Goal: Information Seeking & Learning: Find specific fact

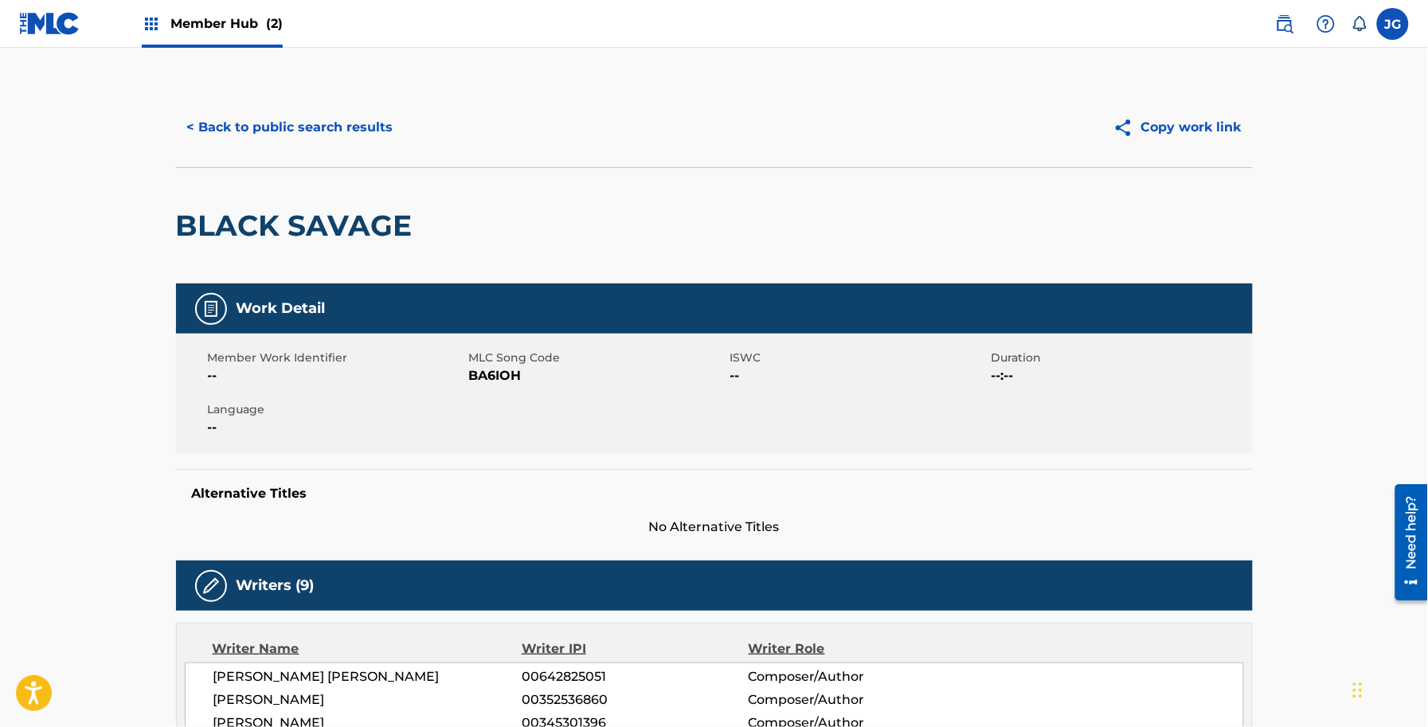
click at [275, 93] on div "< Back to public search results Copy work link" at bounding box center [714, 128] width 1077 height 80
click at [285, 100] on div "< Back to public search results Copy work link" at bounding box center [714, 128] width 1077 height 80
click at [299, 109] on button "< Back to public search results" at bounding box center [290, 128] width 229 height 40
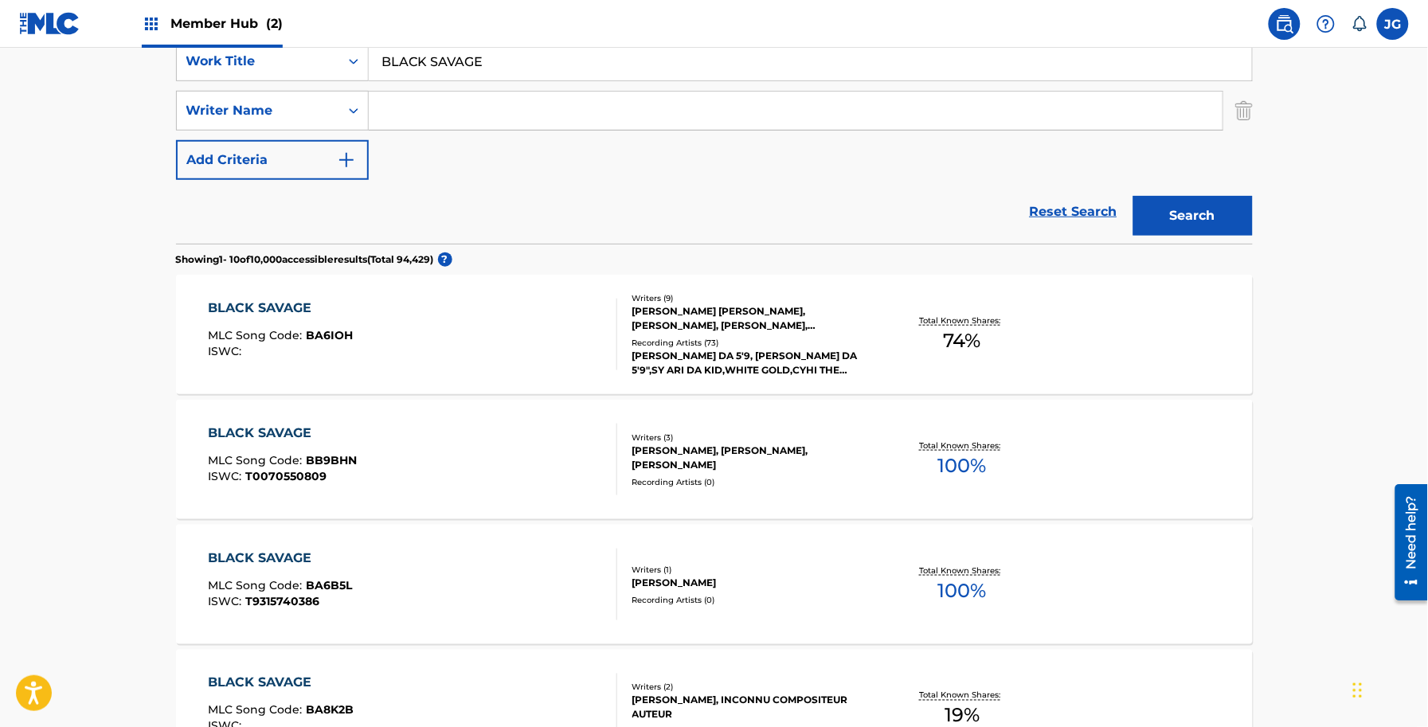
scroll to position [214, 0]
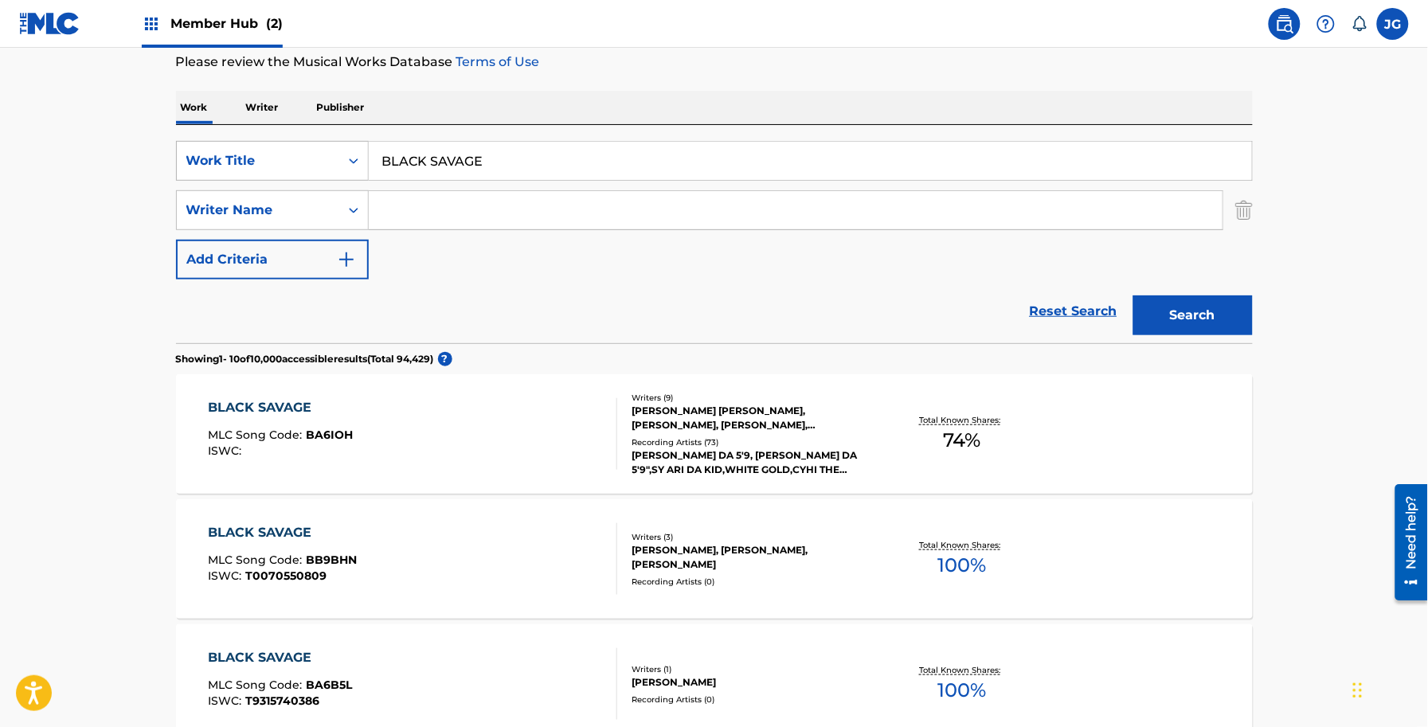
drag, startPoint x: 524, startPoint y: 163, endPoint x: 209, endPoint y: 152, distance: 315.7
click at [209, 152] on div "SearchWithCriteriaa201161e-18af-4aee-bec5-c4f86588e131 Work Title BLACK SAVAGE" at bounding box center [714, 161] width 1077 height 40
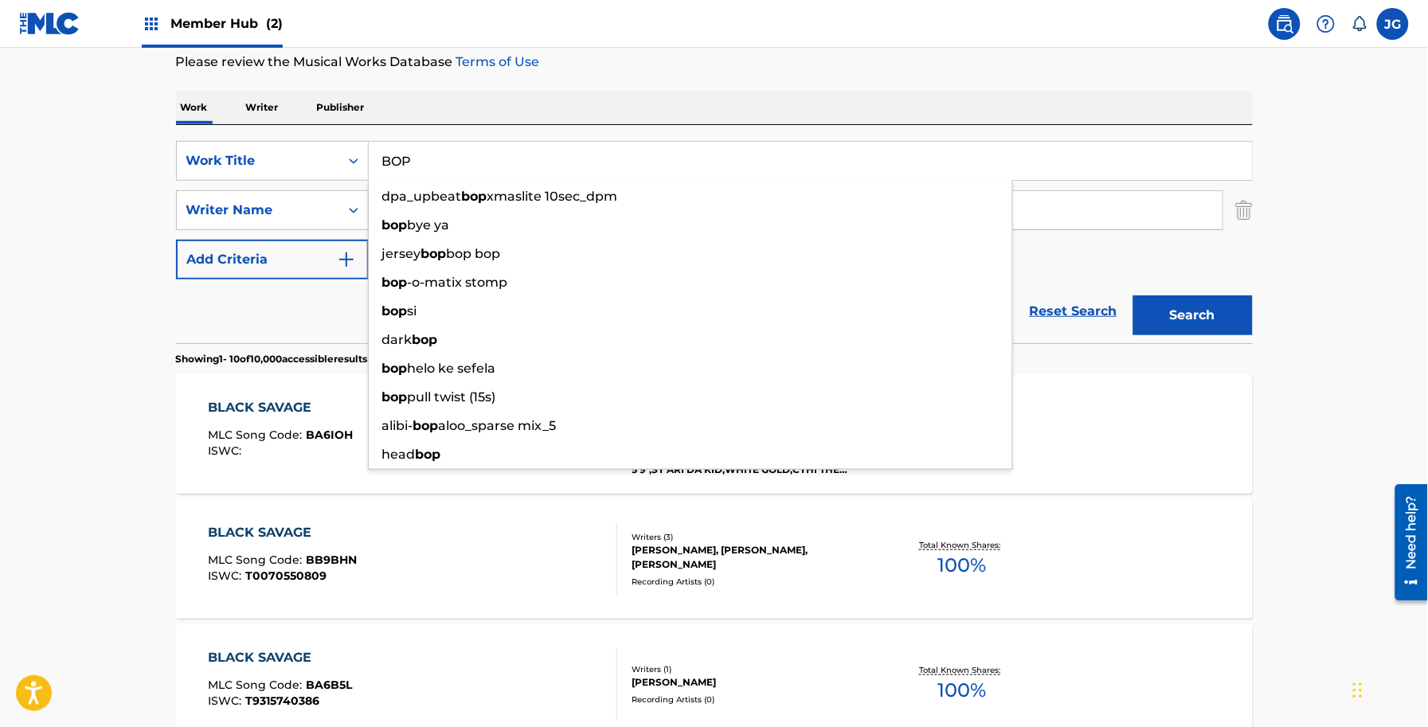
type input "BOP"
click at [304, 357] on p "Showing 1 - 10 of 10,000 accessible results (Total 94,429 )" at bounding box center [305, 359] width 258 height 14
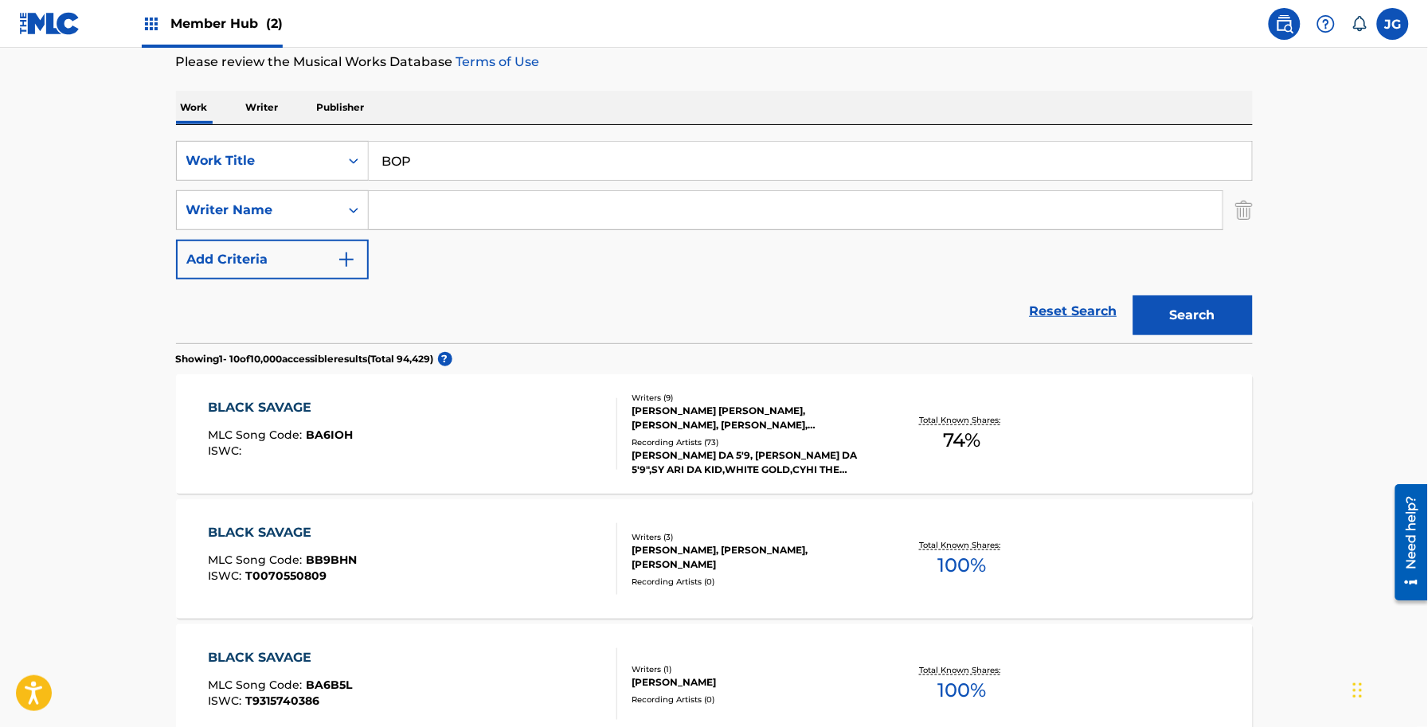
click at [515, 214] on input "Search Form" at bounding box center [796, 210] width 854 height 38
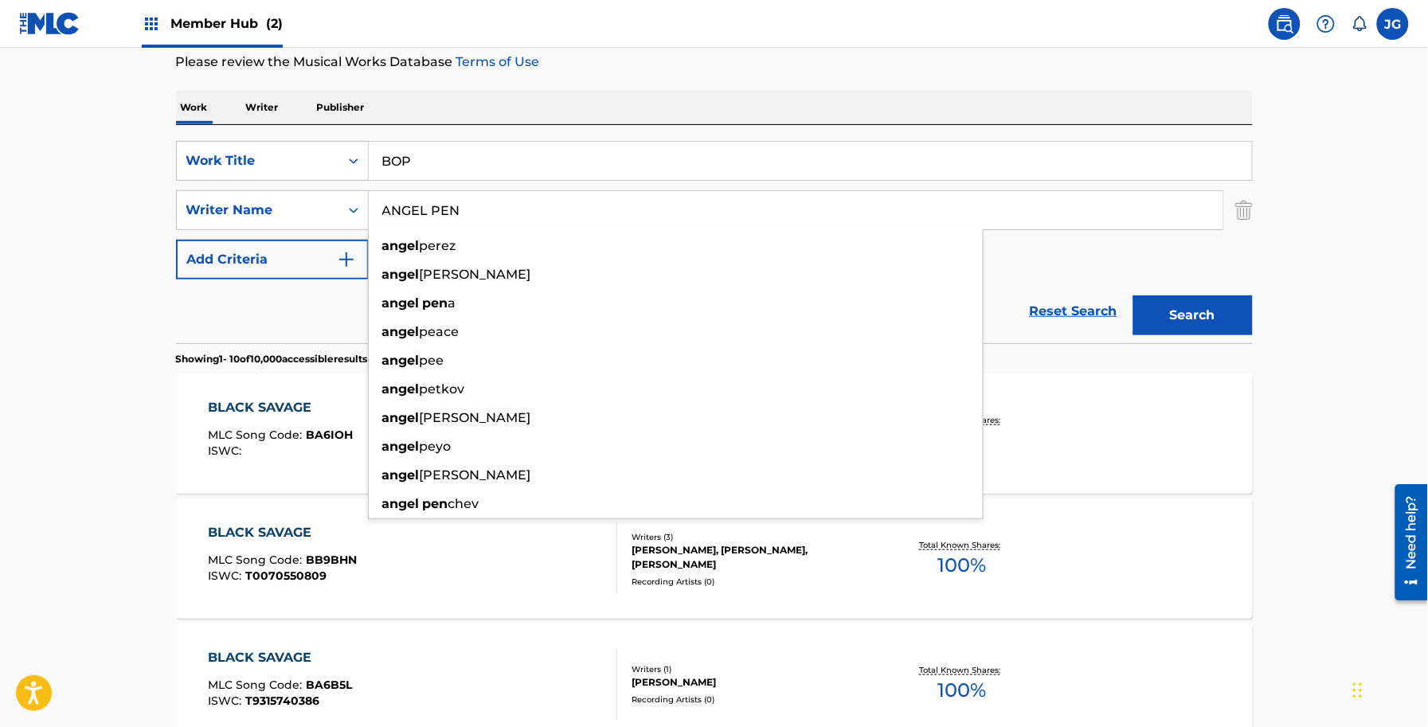
type input "ANGEL PEN"
click at [1134, 296] on button "Search" at bounding box center [1194, 316] width 120 height 40
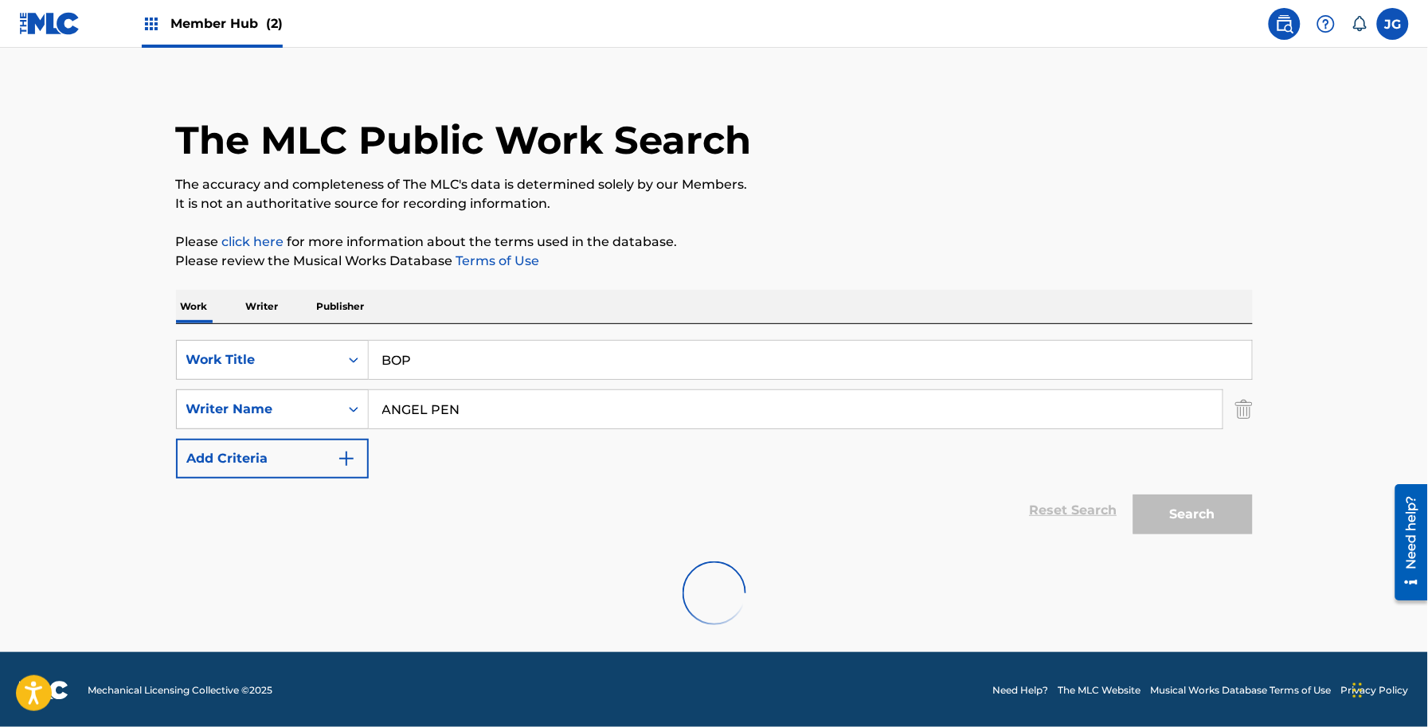
scroll to position [139, 0]
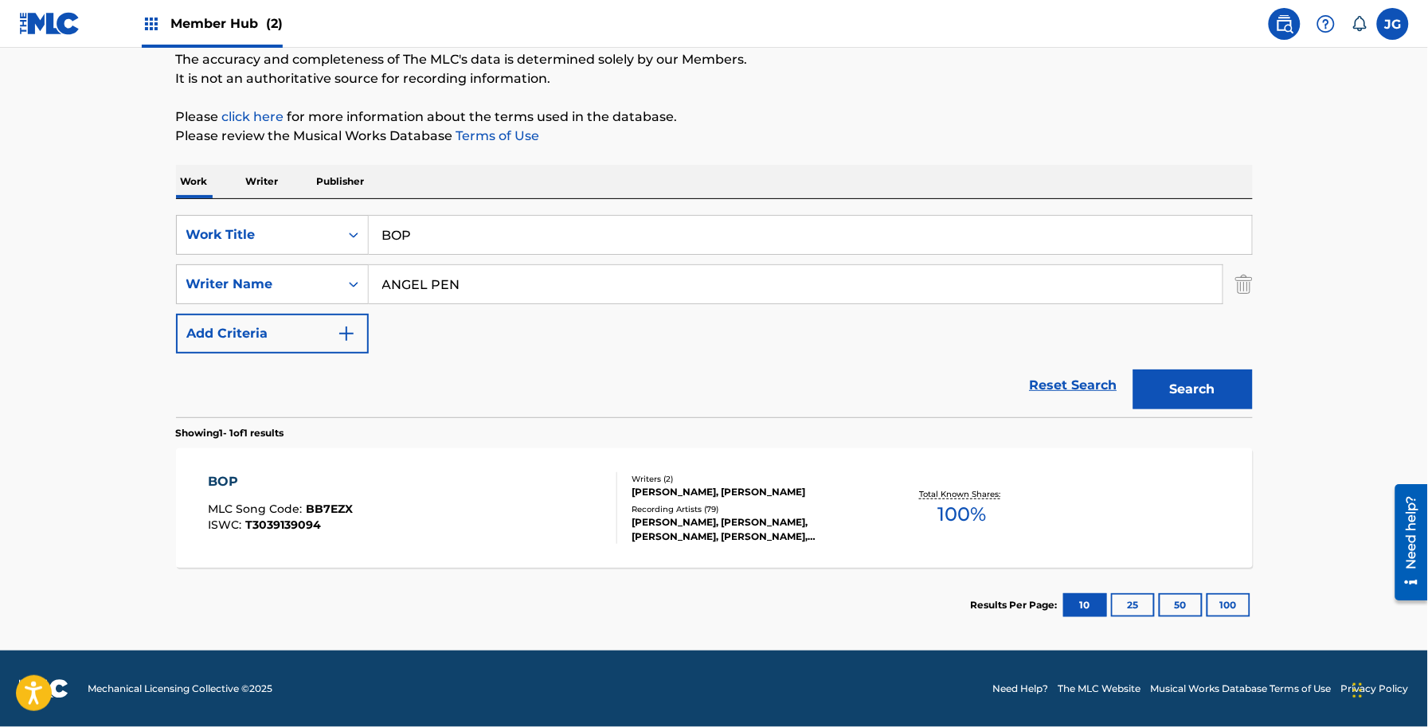
click at [631, 476] on div "Writers ( 2 ) [PERSON_NAME], [PERSON_NAME] Recording Artists ( 79 ) [PERSON_NAM…" at bounding box center [745, 508] width 256 height 71
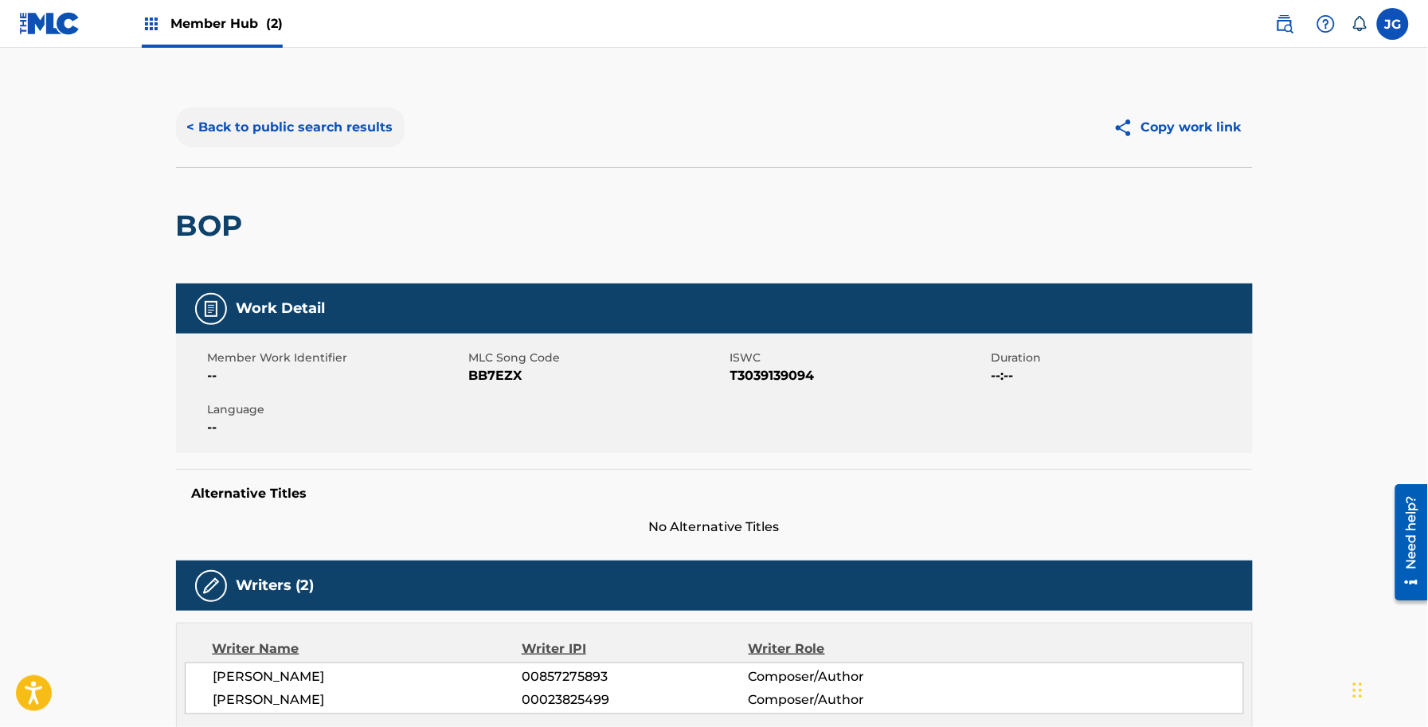
click at [257, 123] on button "< Back to public search results" at bounding box center [290, 128] width 229 height 40
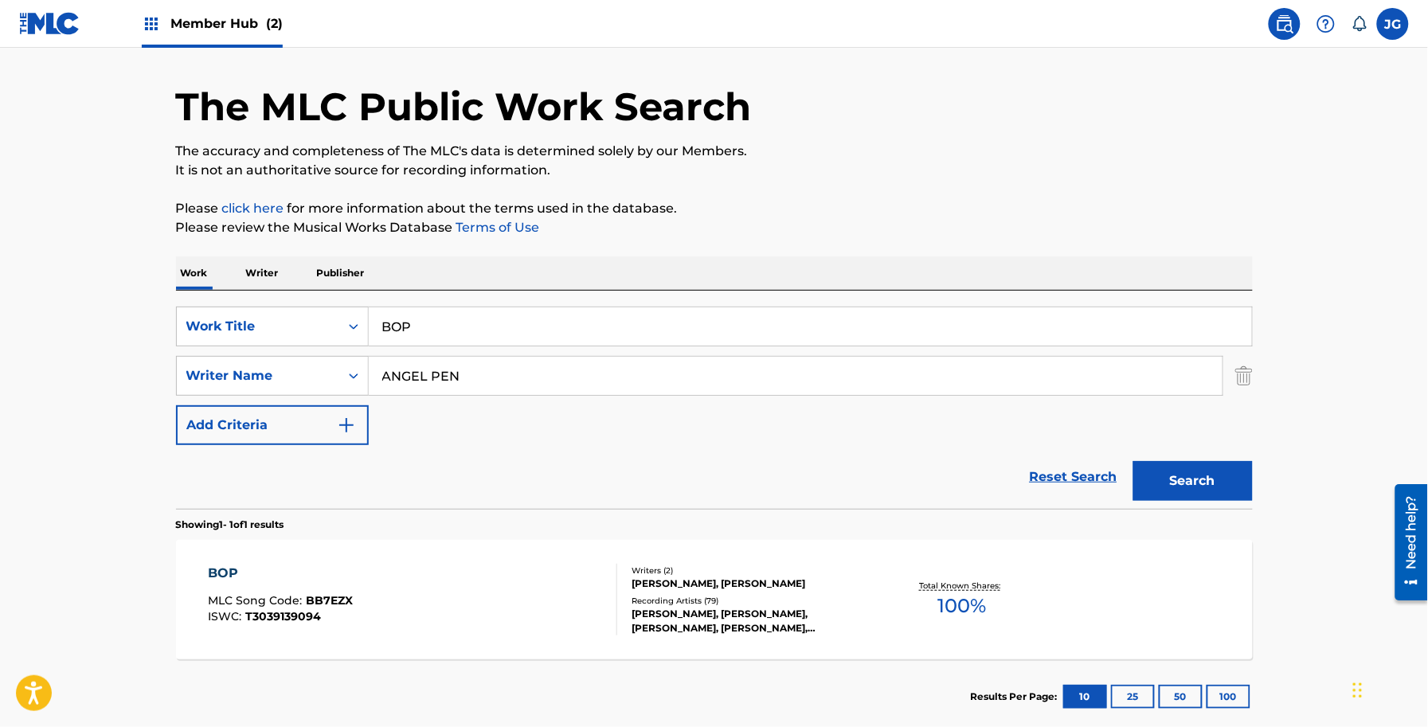
drag, startPoint x: 515, startPoint y: 341, endPoint x: 402, endPoint y: 339, distance: 112.3
click at [402, 339] on input "BOP" at bounding box center [811, 327] width 884 height 38
type input "B"
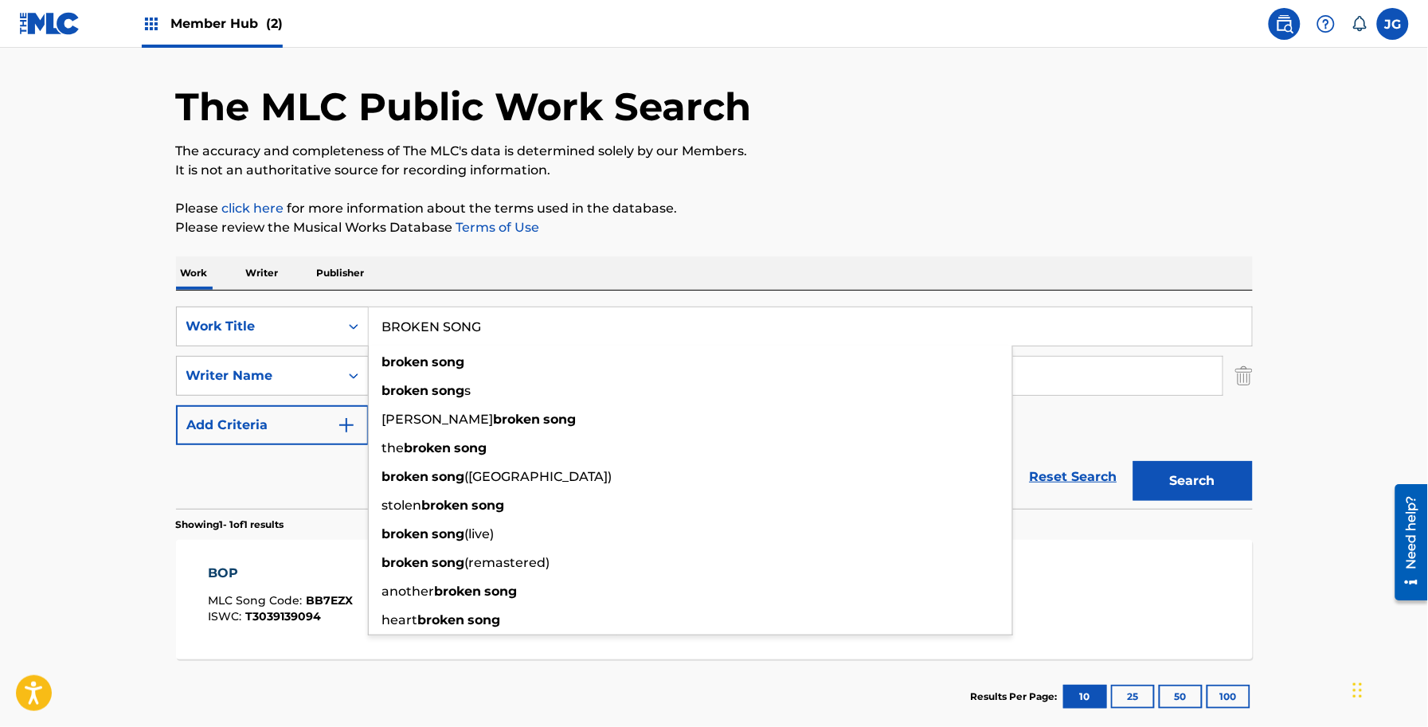
type input "BROKEN SONG"
click at [578, 287] on div "Work Writer Publisher" at bounding box center [714, 273] width 1077 height 33
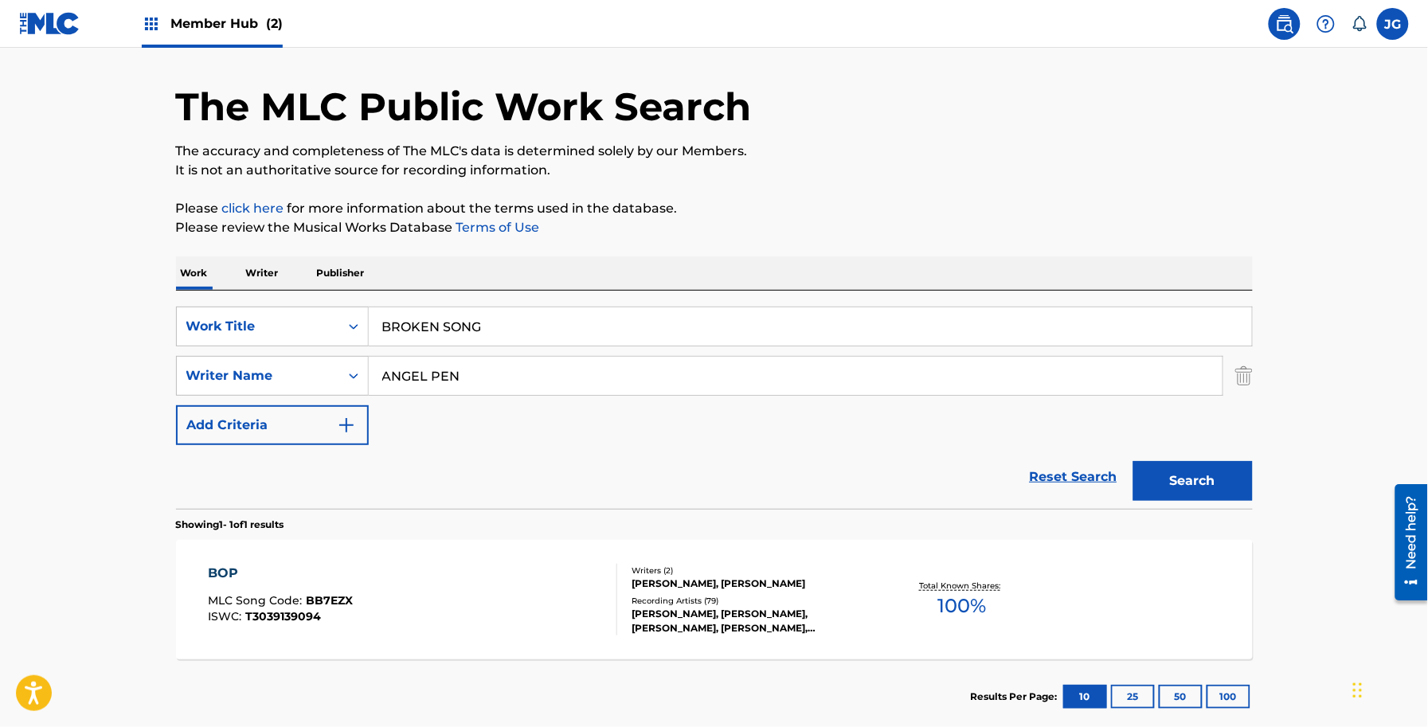
drag, startPoint x: 515, startPoint y: 417, endPoint x: 476, endPoint y: 419, distance: 39.1
click at [495, 420] on div "SearchWithCriteriaa201161e-18af-4aee-bec5-c4f86588e131 Work Title BROKEN SONG S…" at bounding box center [714, 376] width 1077 height 139
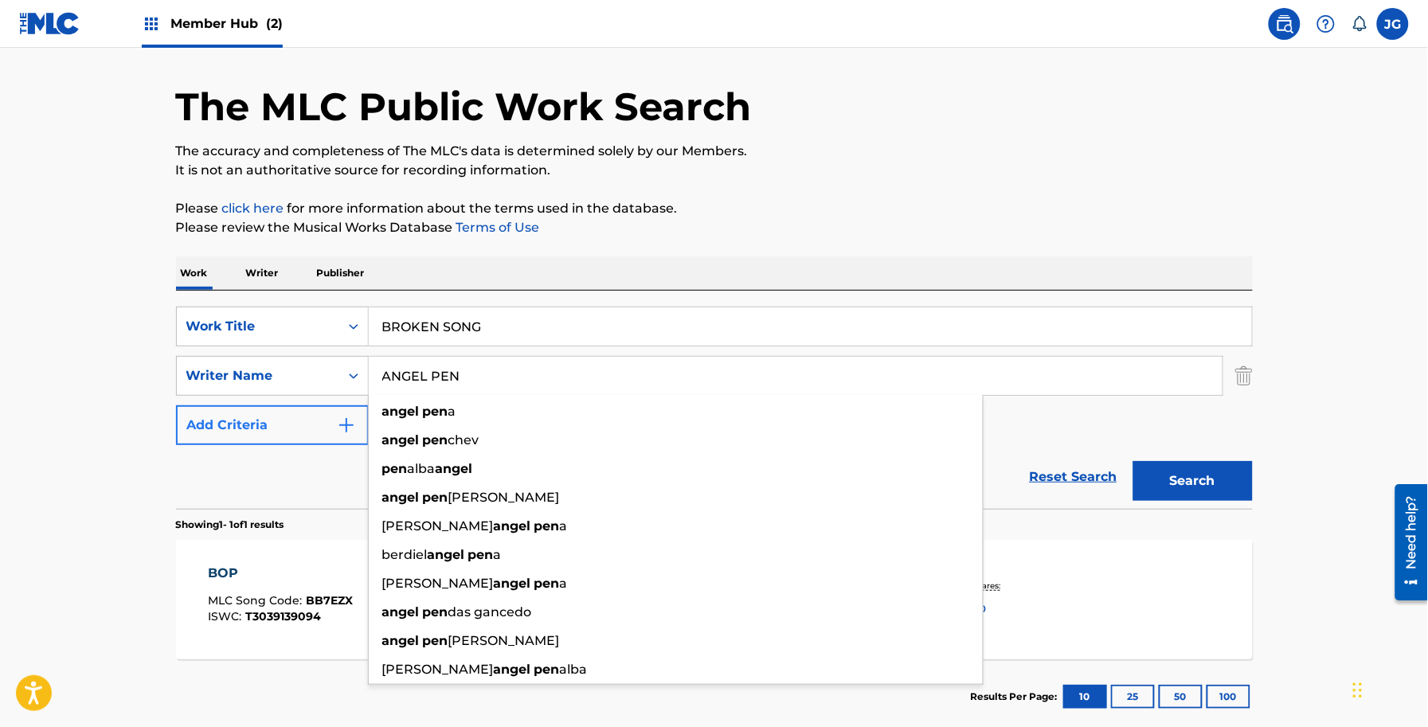
drag, startPoint x: 507, startPoint y: 384, endPoint x: 197, endPoint y: 419, distance: 312.7
click at [221, 407] on div "SearchWithCriteriaa201161e-18af-4aee-bec5-c4f86588e131 Work Title BROKEN SONG S…" at bounding box center [714, 376] width 1077 height 139
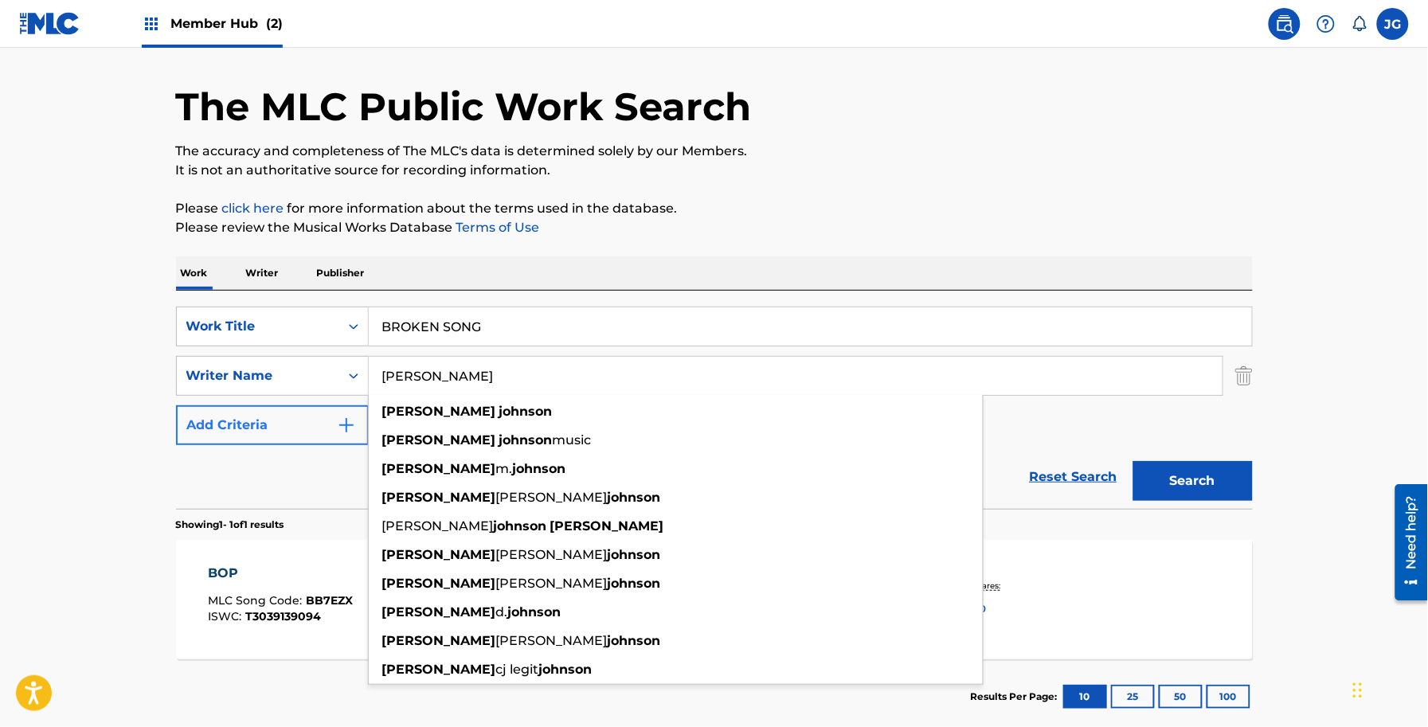
type input "[PERSON_NAME]"
click at [1134, 461] on button "Search" at bounding box center [1194, 481] width 120 height 40
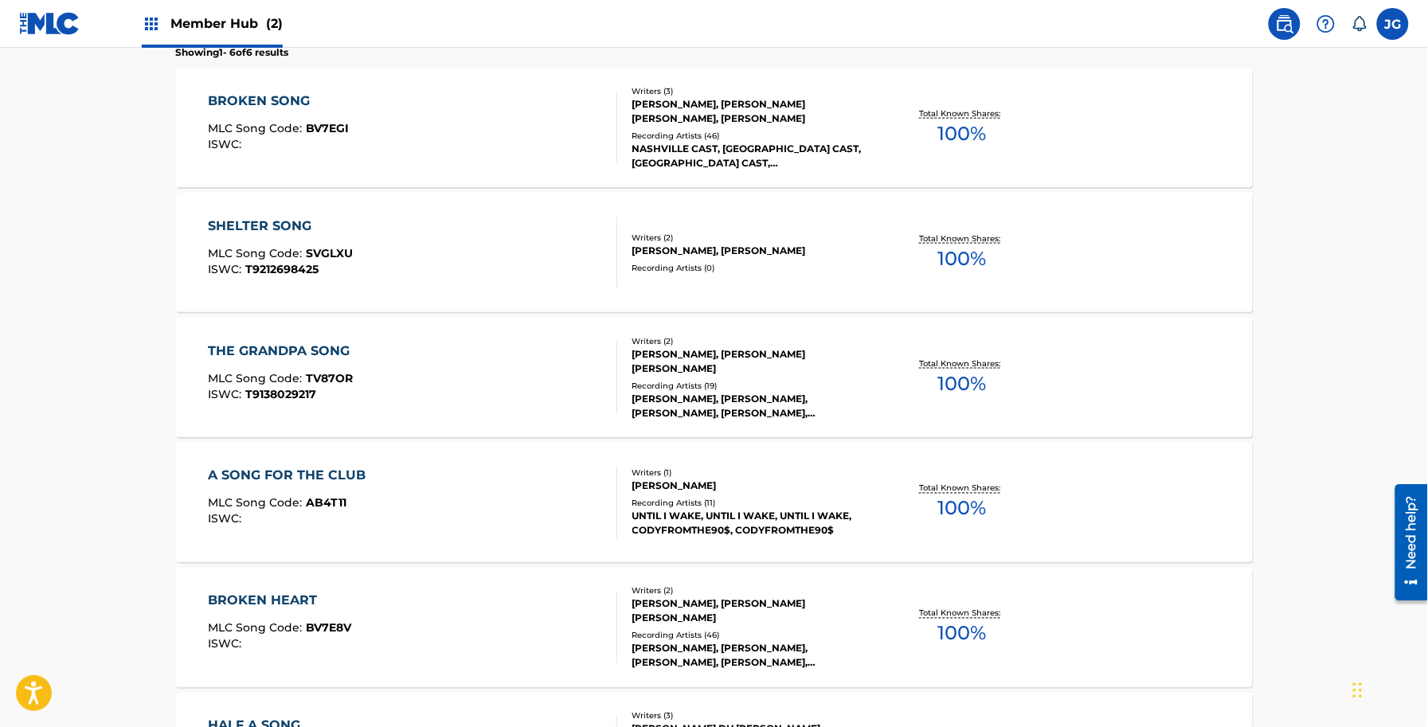
scroll to position [546, 0]
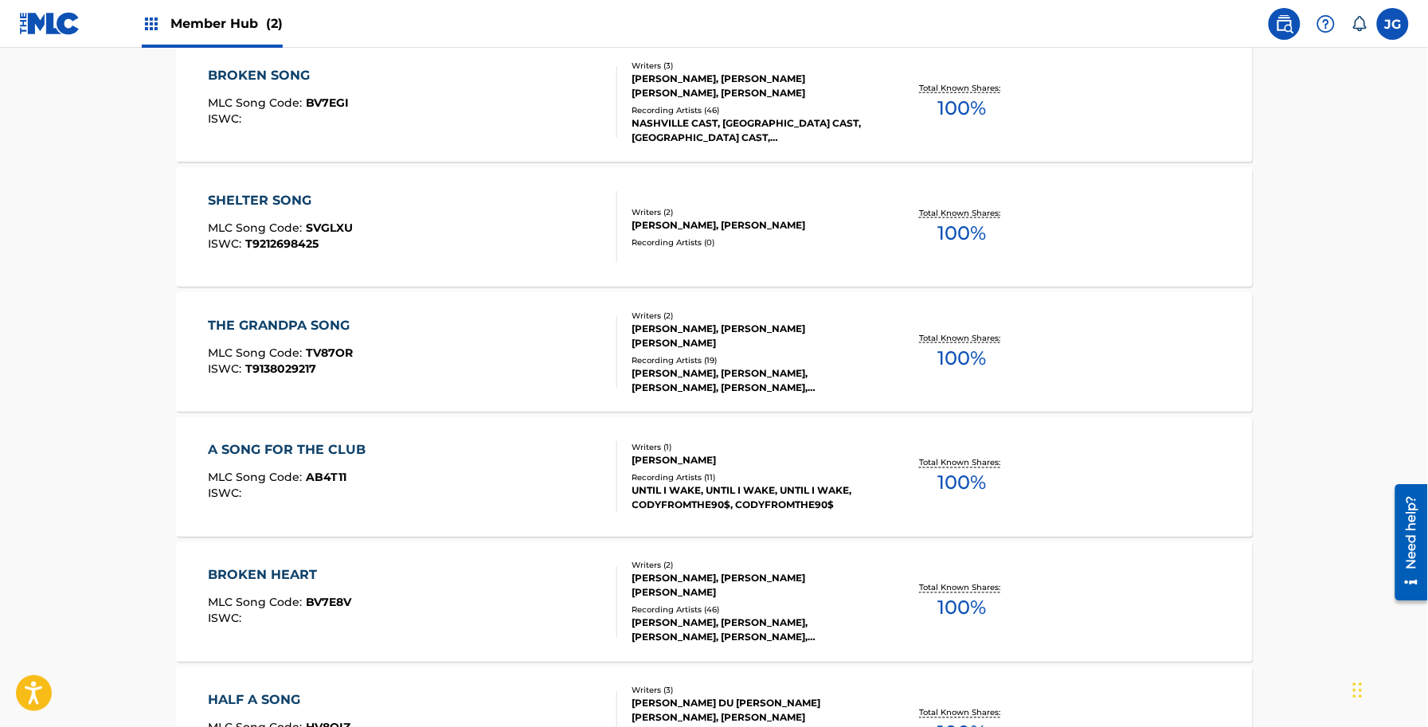
click at [847, 127] on div "NASHVILLE CAST, [GEOGRAPHIC_DATA] CAST, [GEOGRAPHIC_DATA] CAST, [GEOGRAPHIC_DAT…" at bounding box center [753, 130] width 241 height 29
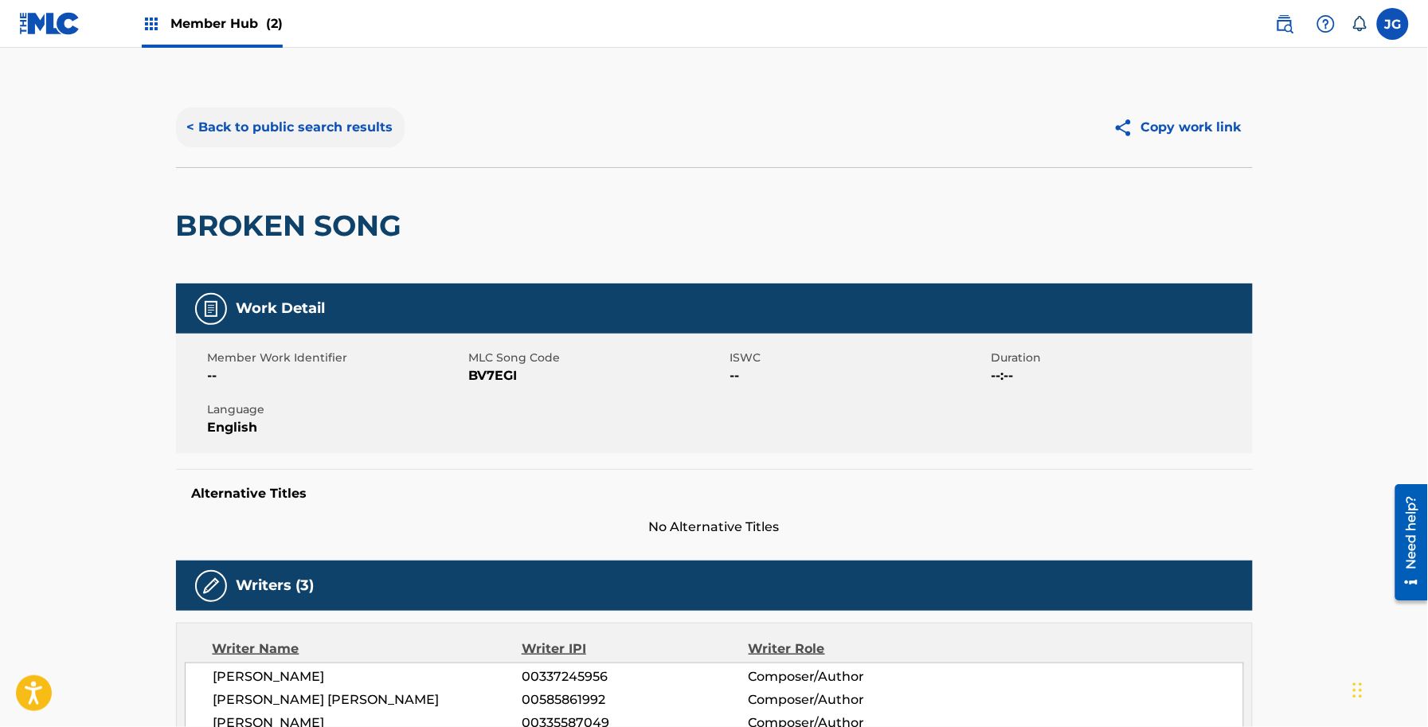
click at [360, 126] on button "< Back to public search results" at bounding box center [290, 128] width 229 height 40
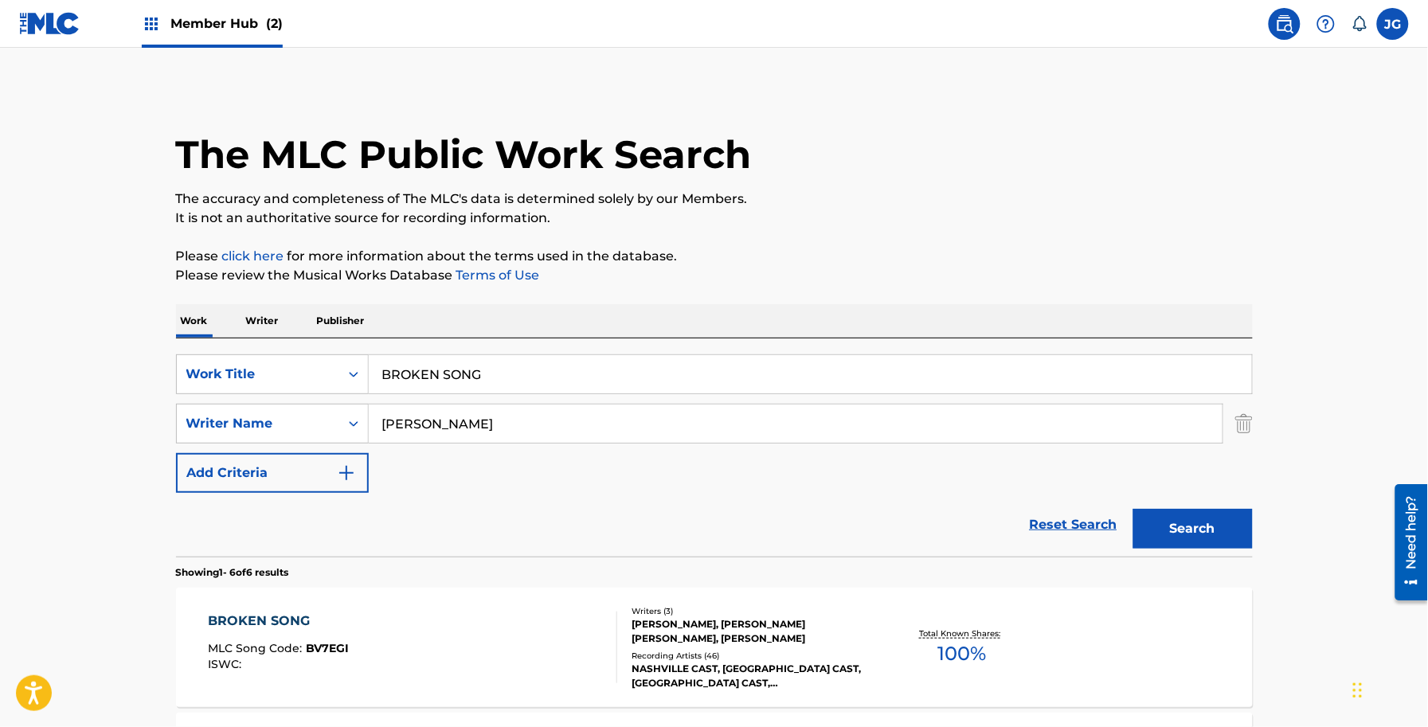
drag, startPoint x: 605, startPoint y: 405, endPoint x: 402, endPoint y: 413, distance: 203.3
click at [405, 413] on div "SearchWithCriteriaa201161e-18af-4aee-bec5-c4f86588e131 Work Title BROKEN SONG S…" at bounding box center [714, 424] width 1077 height 139
drag, startPoint x: 535, startPoint y: 419, endPoint x: 295, endPoint y: 421, distance: 239.8
click at [292, 420] on div "SearchWithCriteria51316374-0879-49c4-b732-4f85d3ebbdaa Writer Name [PERSON_NAME]" at bounding box center [714, 424] width 1077 height 40
drag, startPoint x: 504, startPoint y: 370, endPoint x: 332, endPoint y: 392, distance: 173.4
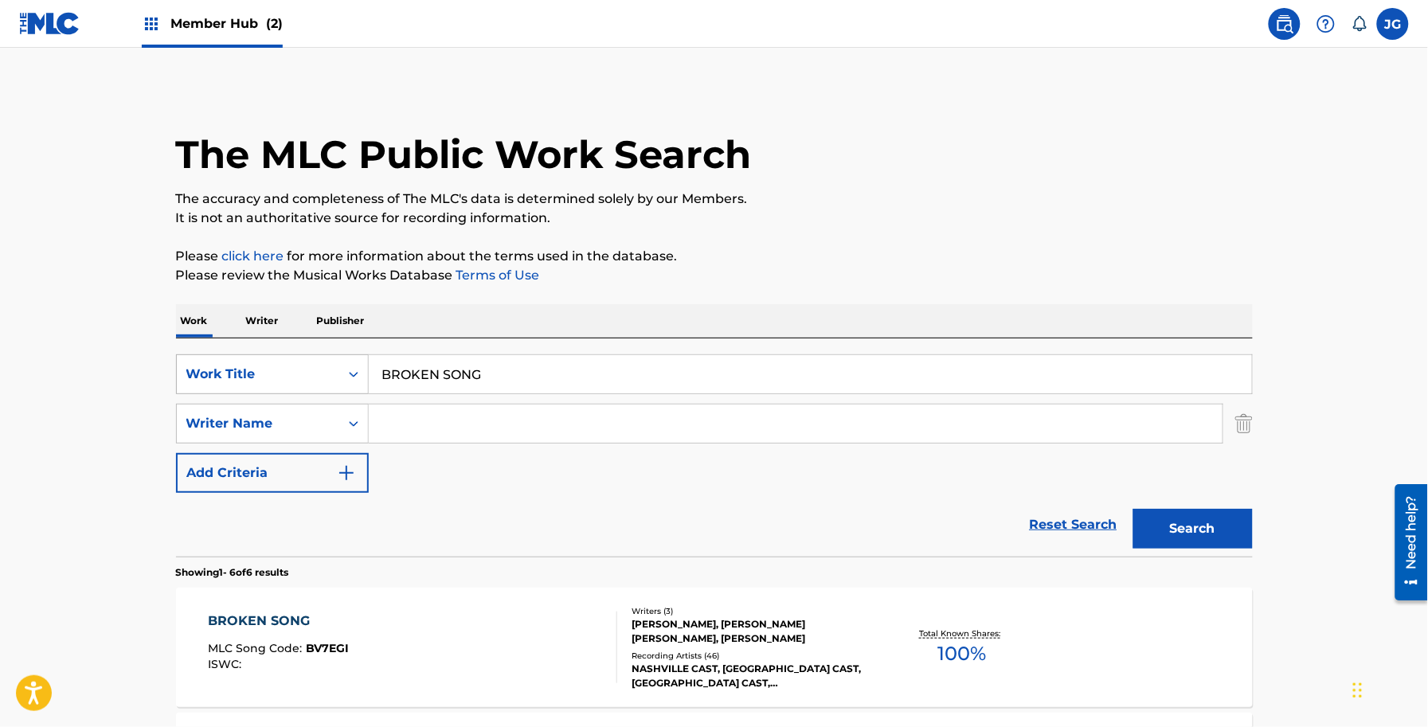
click at [332, 391] on div "SearchWithCriteriaa201161e-18af-4aee-bec5-c4f86588e131 Work Title BROKEN SONG" at bounding box center [714, 375] width 1077 height 40
click at [598, 365] on input "Search Form" at bounding box center [811, 374] width 884 height 38
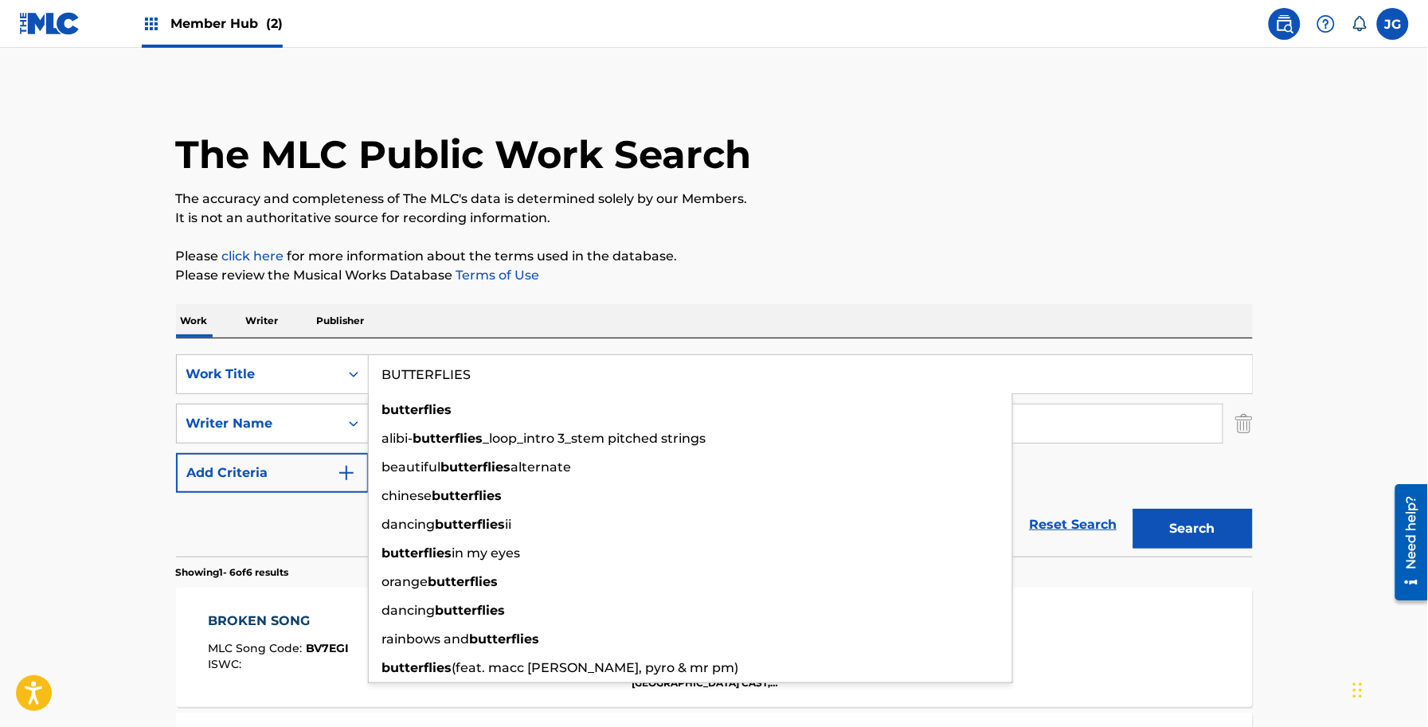
type input "BUTTERFLIES"
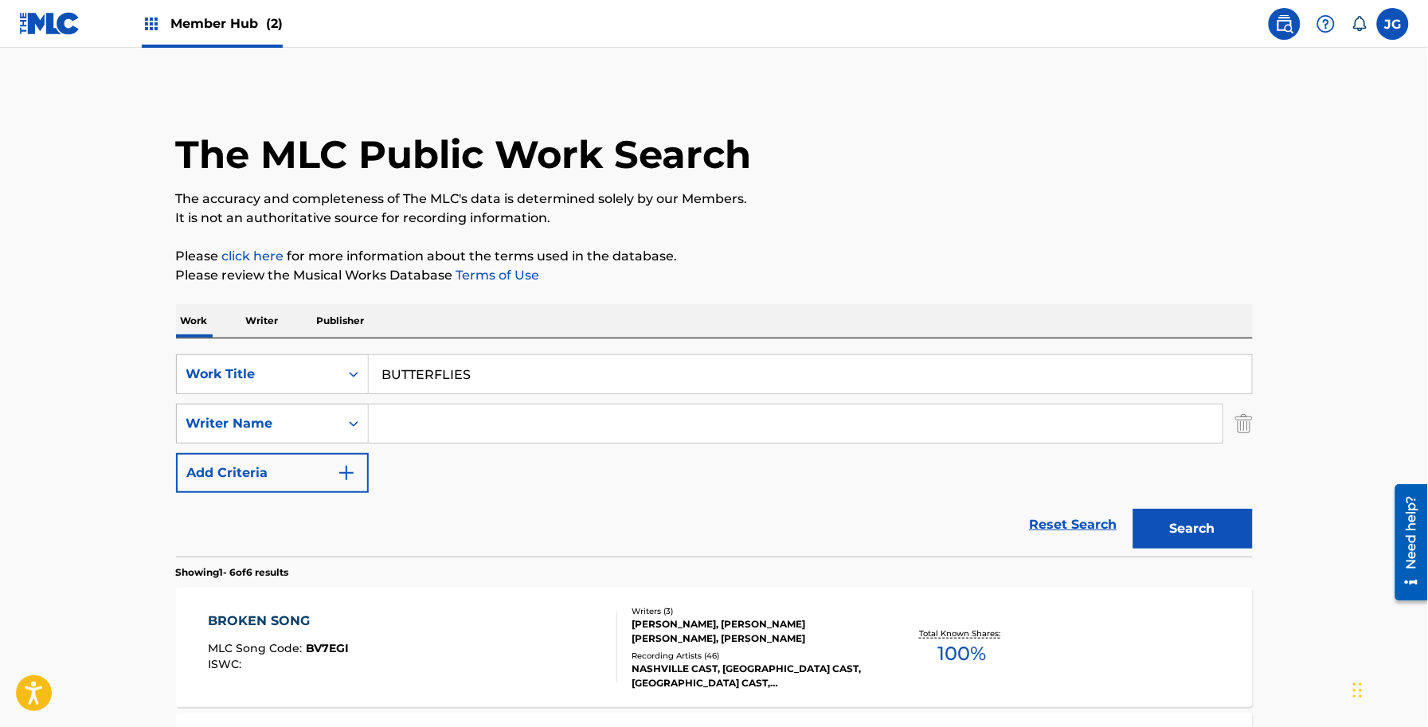
click at [582, 417] on input "Search Form" at bounding box center [796, 424] width 854 height 38
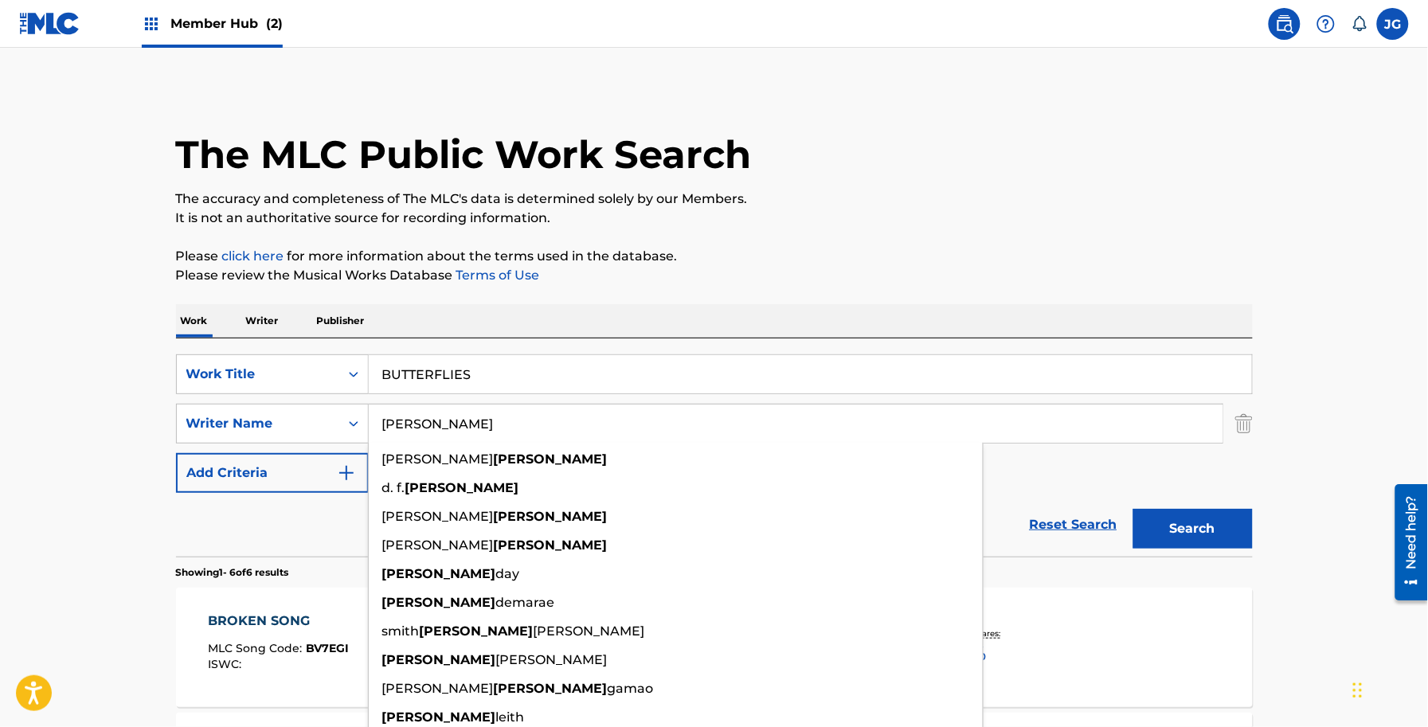
type input "[PERSON_NAME]"
click at [1134, 509] on button "Search" at bounding box center [1194, 529] width 120 height 40
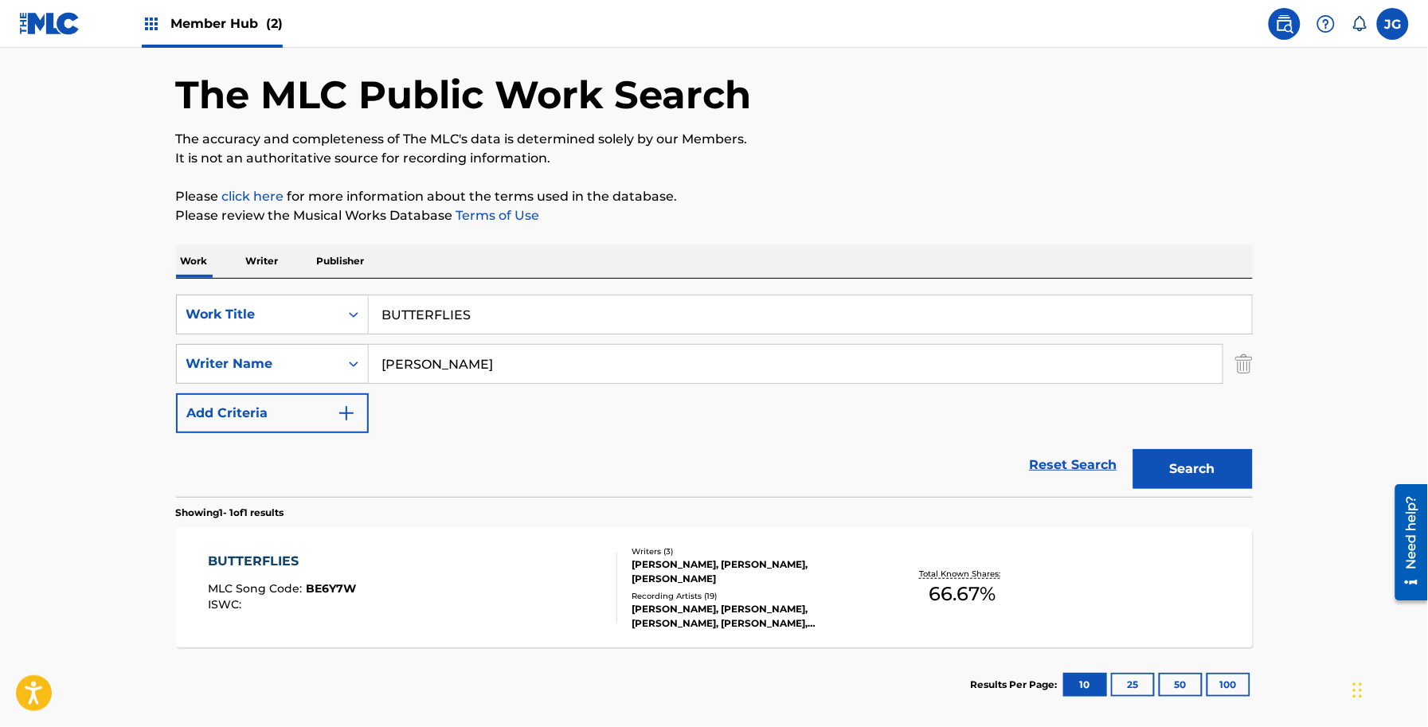
scroll to position [139, 0]
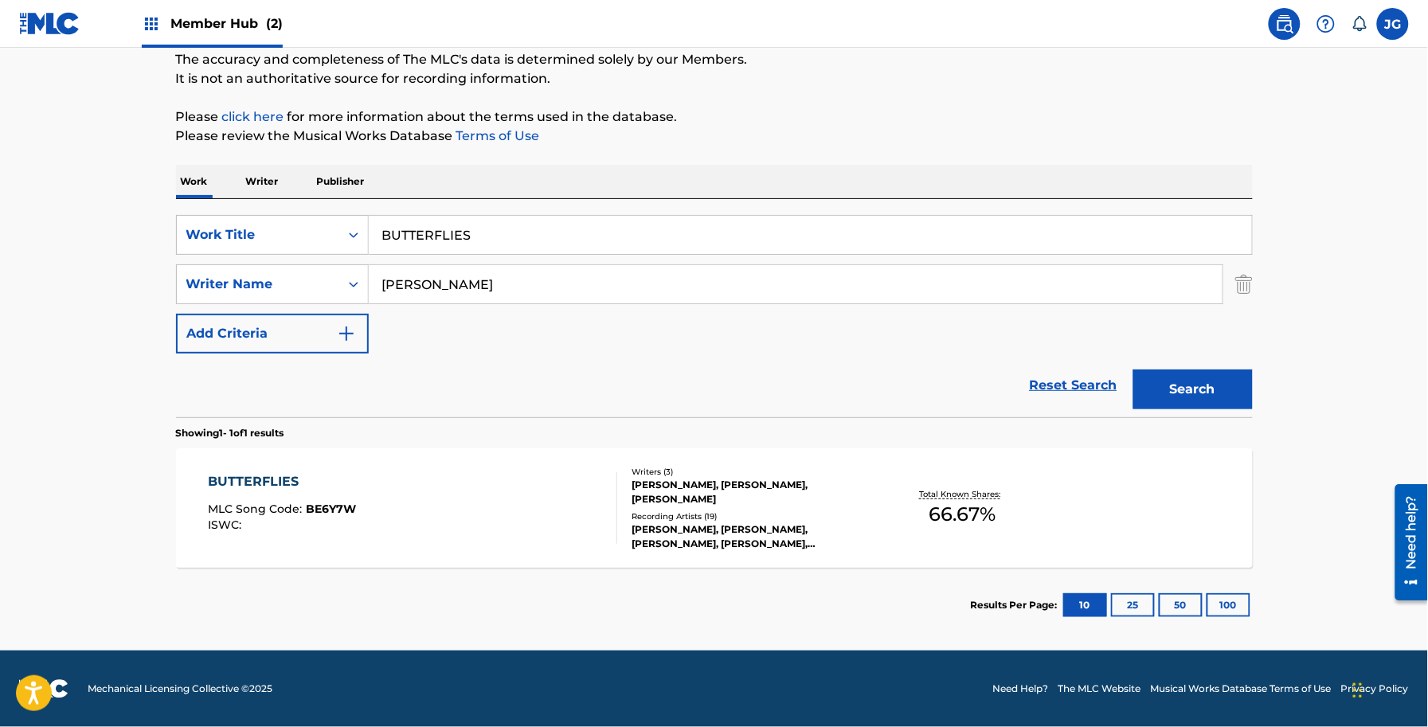
click at [813, 583] on section "Results Per Page: 10 25 50 100" at bounding box center [714, 605] width 1077 height 75
click at [833, 548] on div "BUTTERFLIES MLC Song Code : BE6Y7W ISWC : Writers ( 3 ) [PERSON_NAME], [PERSON_…" at bounding box center [714, 509] width 1077 height 120
